Goal: Information Seeking & Learning: Learn about a topic

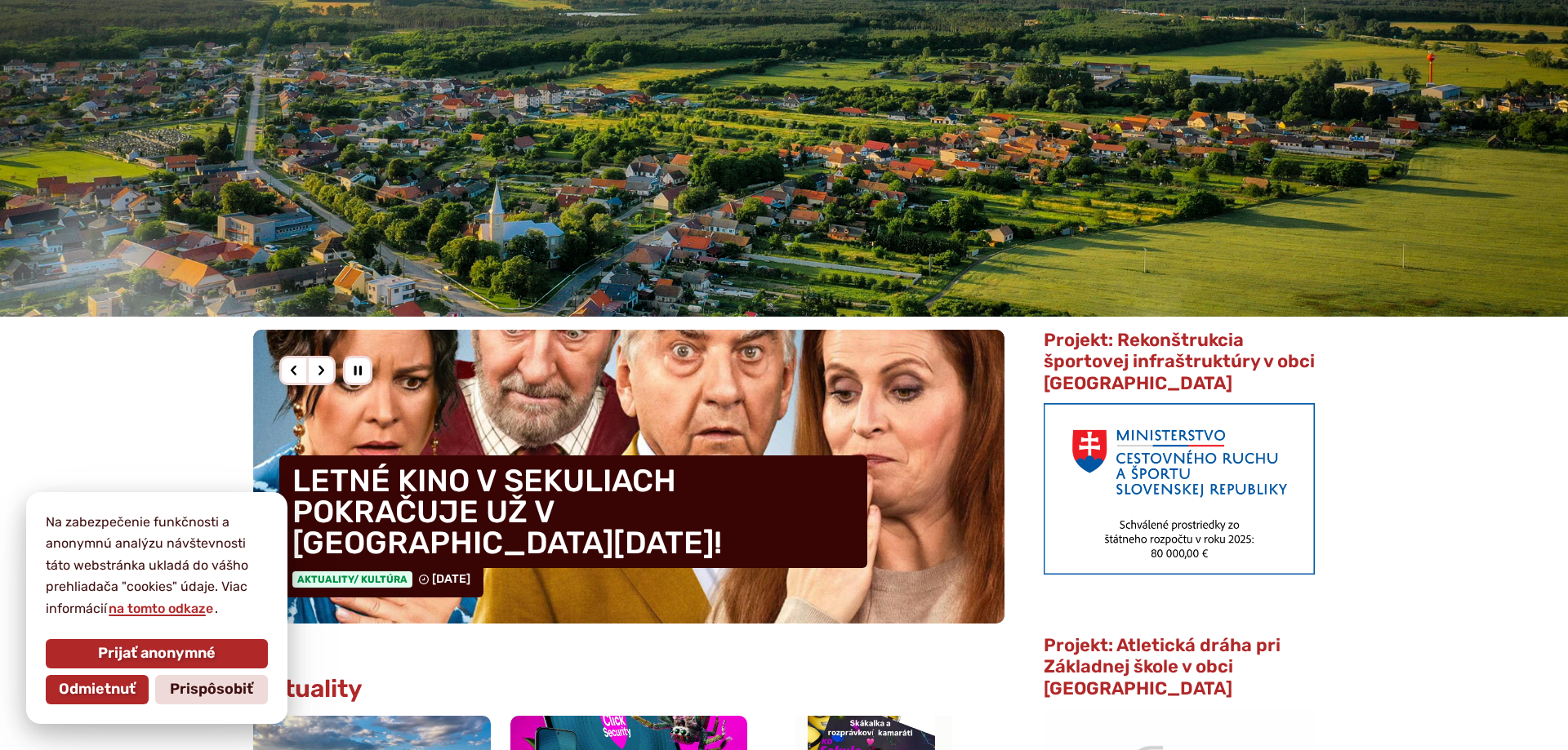
scroll to position [333, 0]
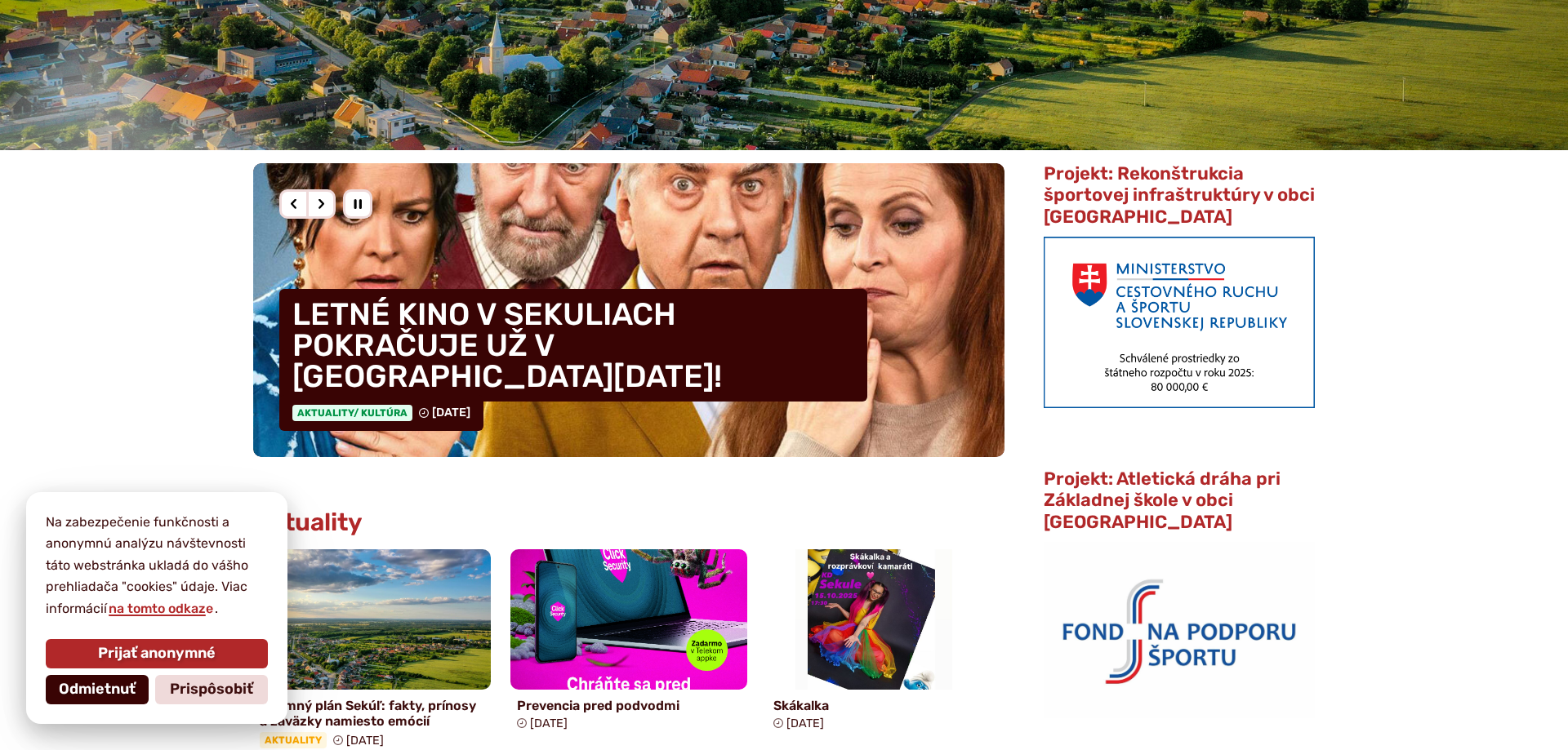
click at [113, 686] on span "Odmietnuť" at bounding box center [97, 689] width 77 height 18
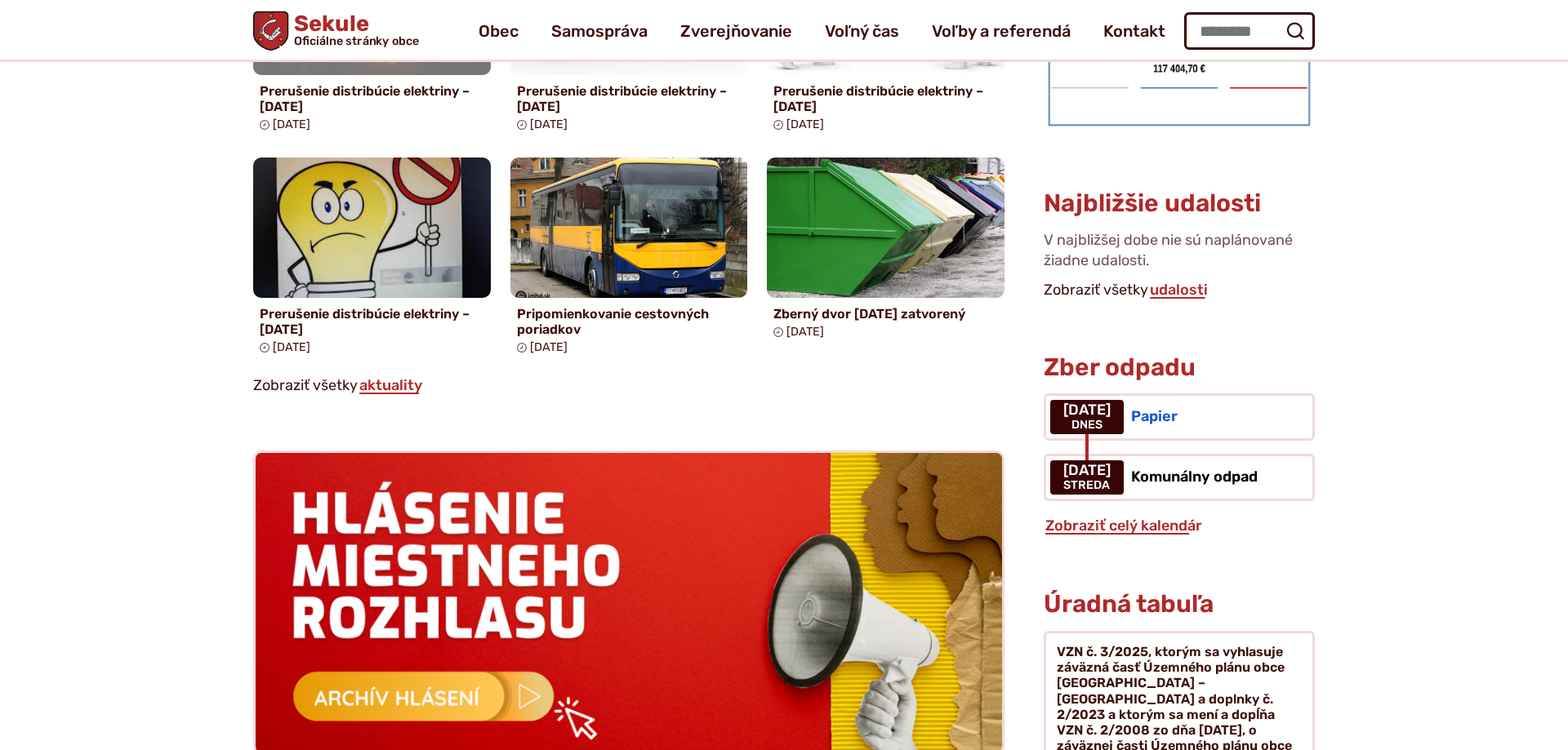
scroll to position [999, 0]
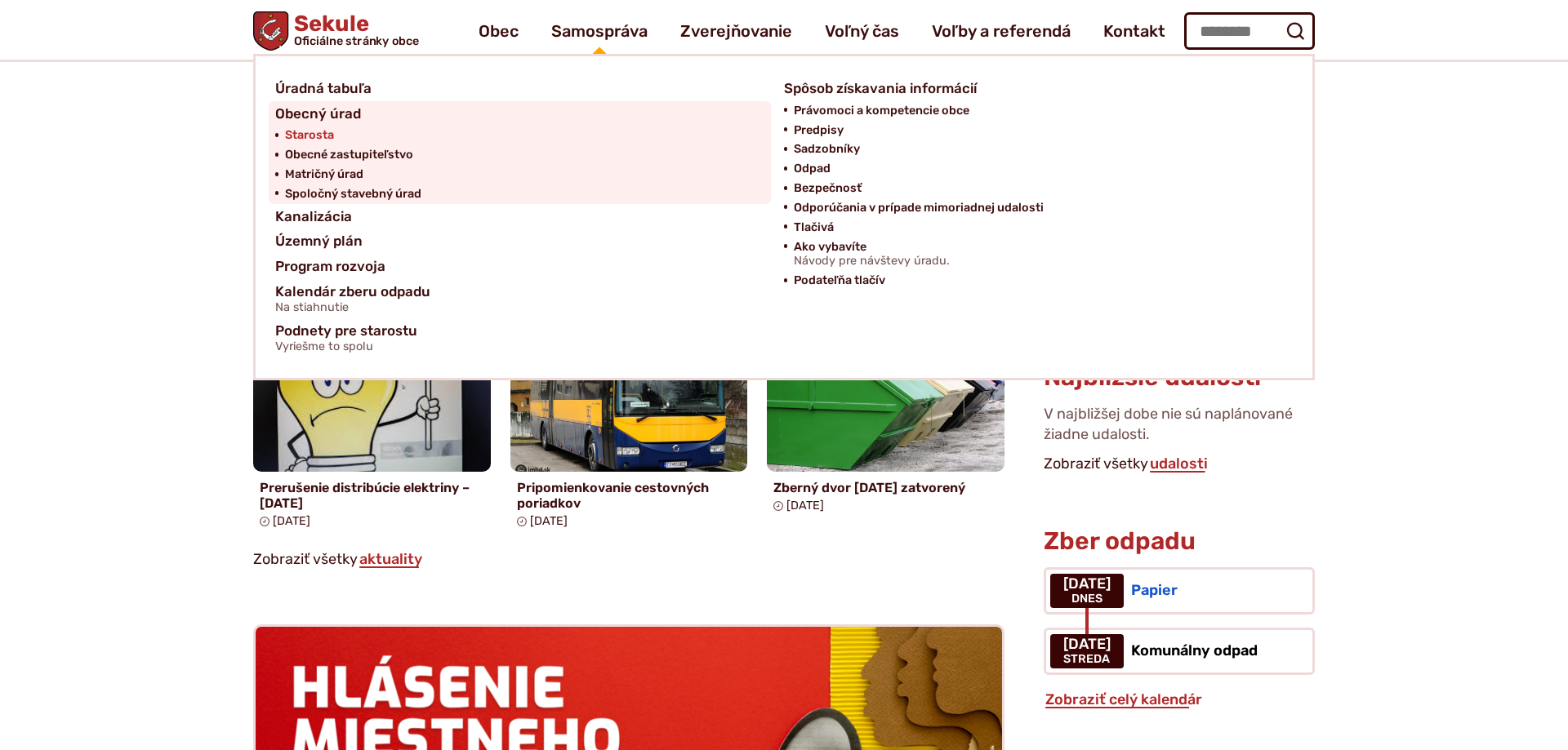
click at [323, 127] on span "Starosta" at bounding box center [309, 136] width 49 height 20
click at [386, 146] on span "Obecné zastupiteľstvo" at bounding box center [349, 155] width 128 height 20
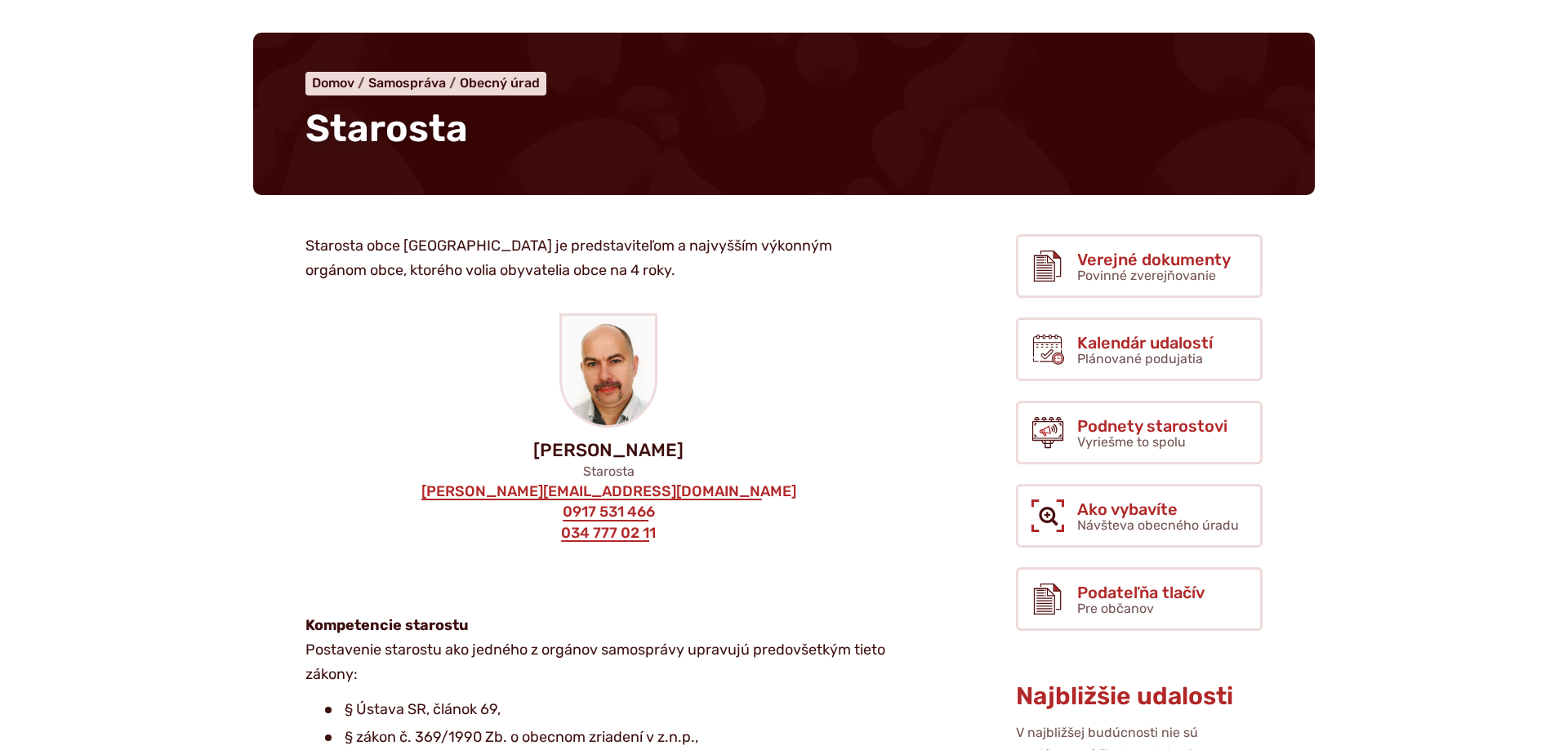
scroll to position [166, 0]
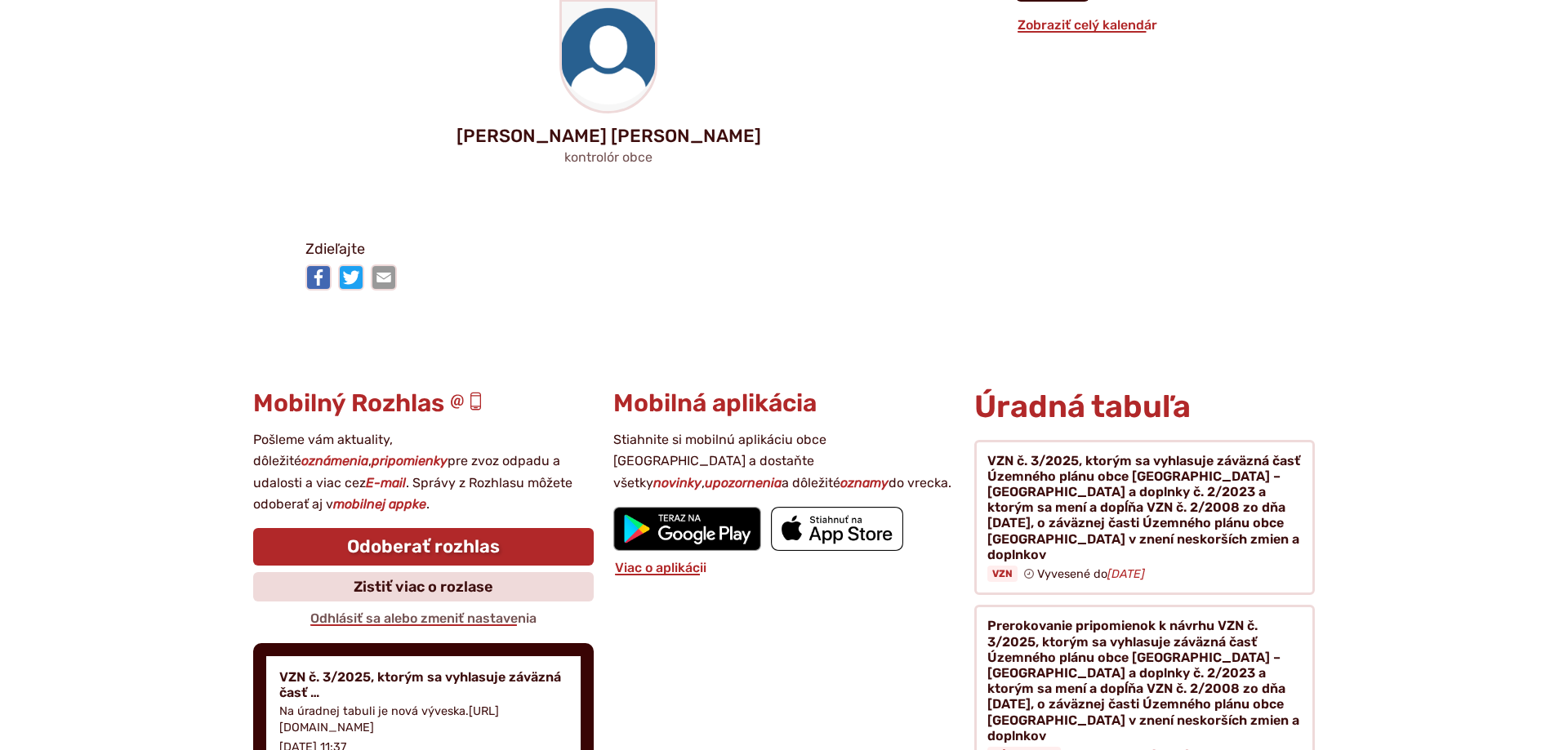
scroll to position [1665, 0]
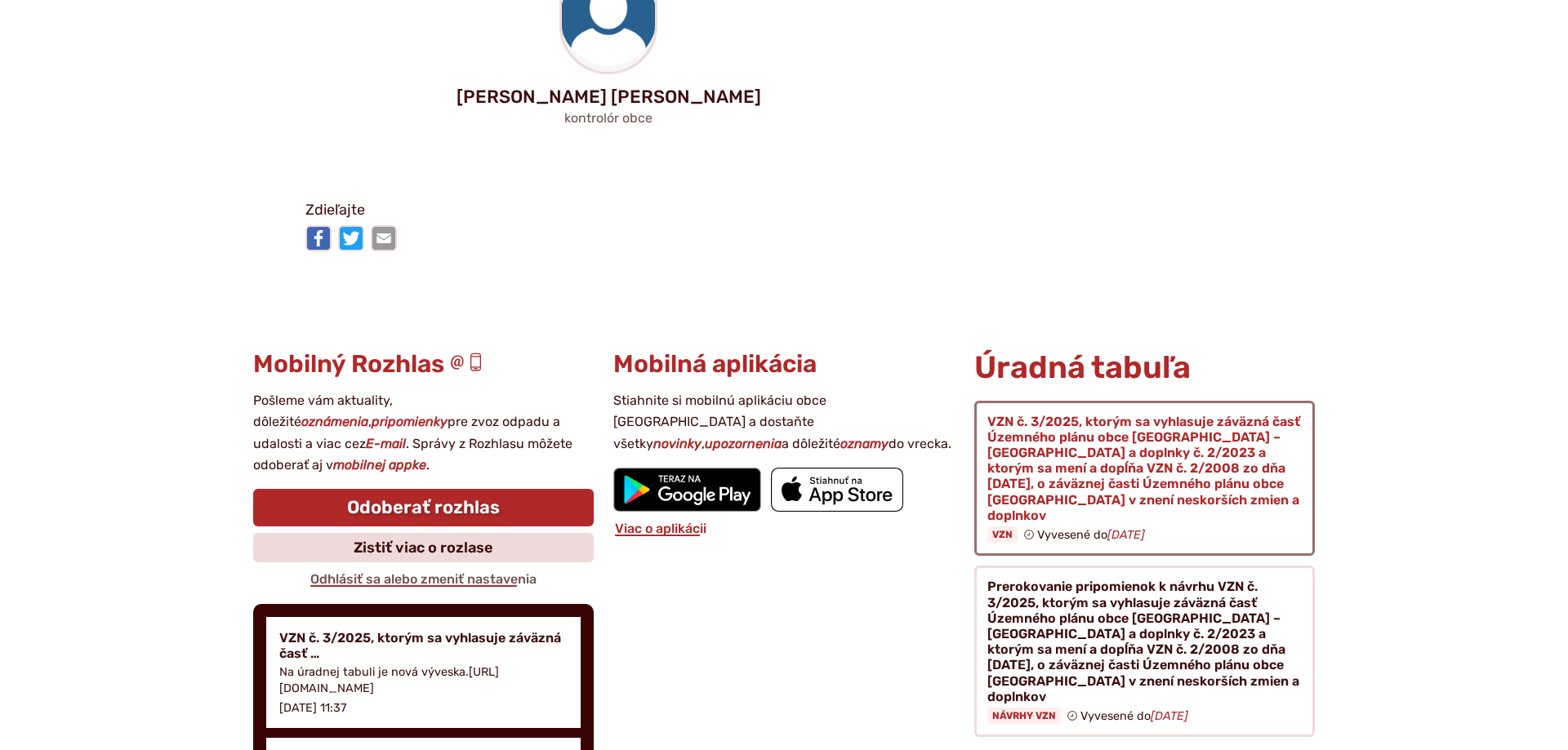
click at [1138, 467] on figure at bounding box center [1144, 479] width 341 height 156
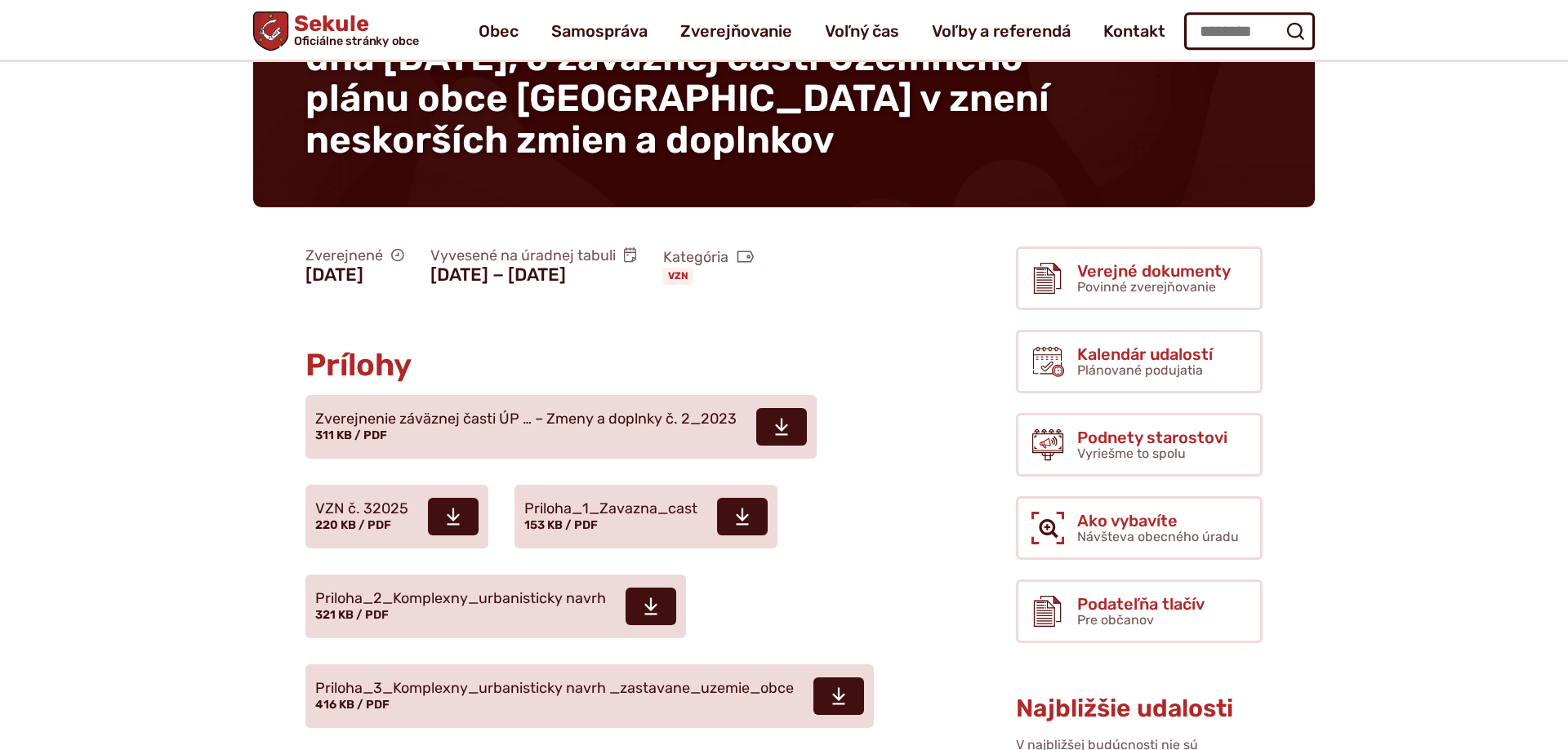
scroll to position [333, 0]
